Goal: Transaction & Acquisition: Purchase product/service

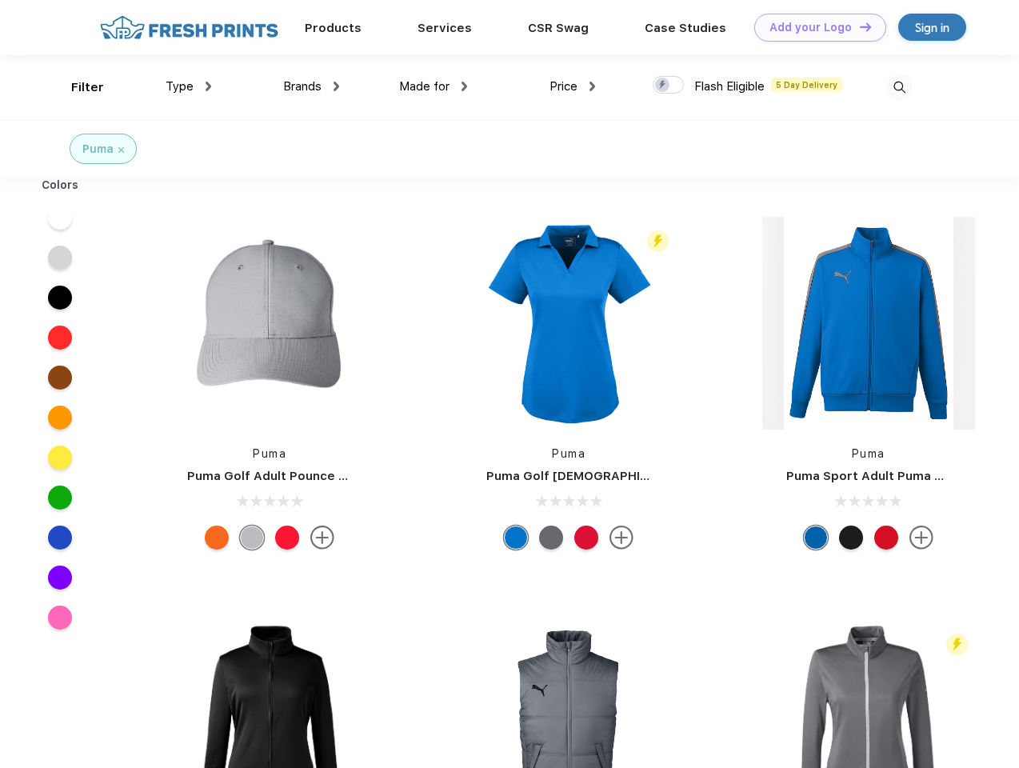
click at [814, 27] on link "Add your Logo Design Tool" at bounding box center [820, 28] width 132 height 28
click at [0, 0] on div "Design Tool" at bounding box center [0, 0] width 0 height 0
click at [858, 26] on link "Add your Logo Design Tool" at bounding box center [820, 28] width 132 height 28
click at [77, 87] on div "Filter" at bounding box center [87, 87] width 33 height 18
click at [189, 86] on span "Type" at bounding box center [180, 86] width 28 height 14
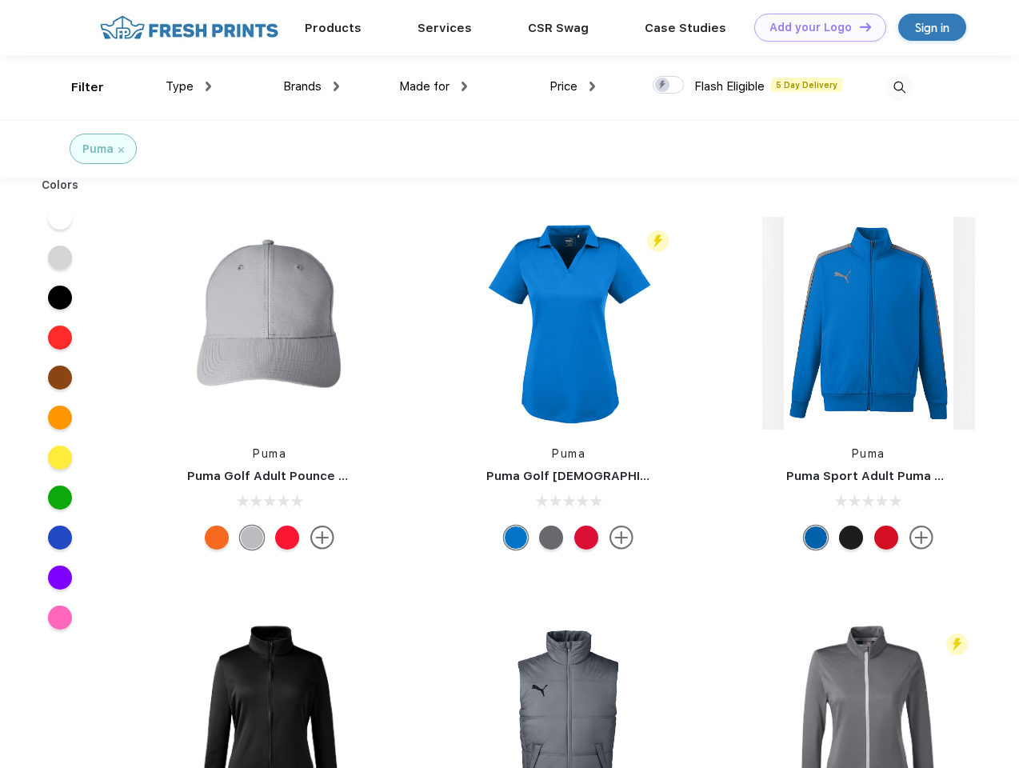
click at [311, 86] on span "Brands" at bounding box center [302, 86] width 38 height 14
click at [434, 86] on span "Made for" at bounding box center [424, 86] width 50 height 14
click at [573, 86] on span "Price" at bounding box center [564, 86] width 28 height 14
click at [669, 86] on div at bounding box center [668, 85] width 31 height 18
click at [663, 86] on input "checkbox" at bounding box center [658, 80] width 10 height 10
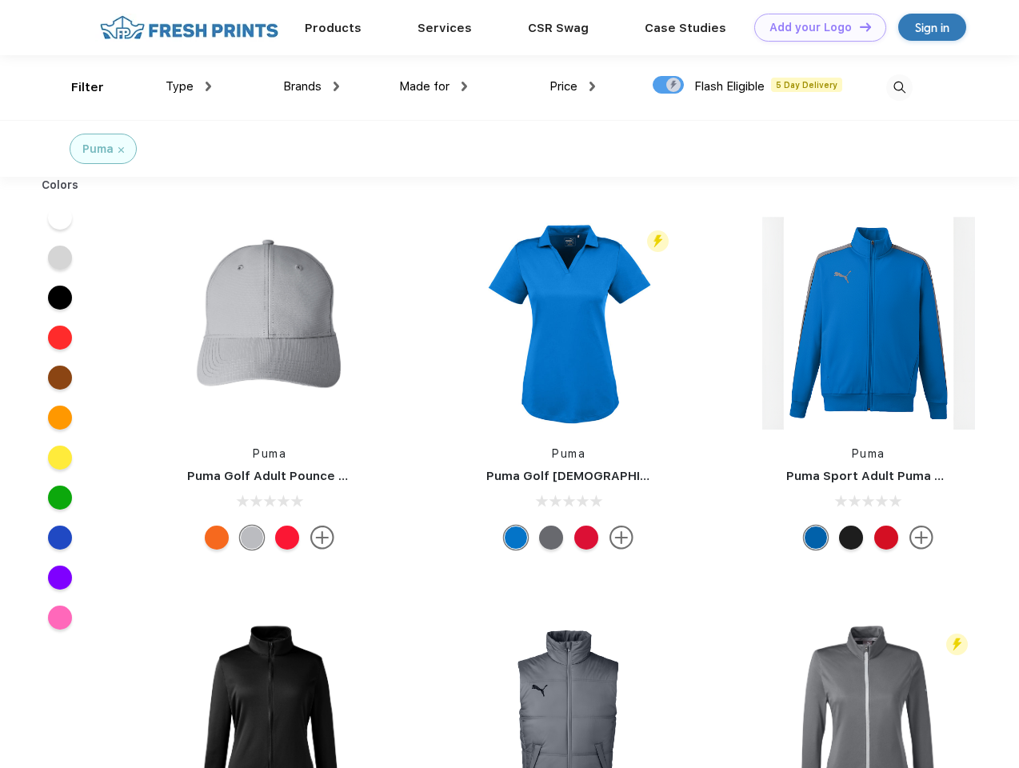
click at [899, 87] on img at bounding box center [899, 87] width 26 height 26
